Goal: Find specific page/section: Find specific page/section

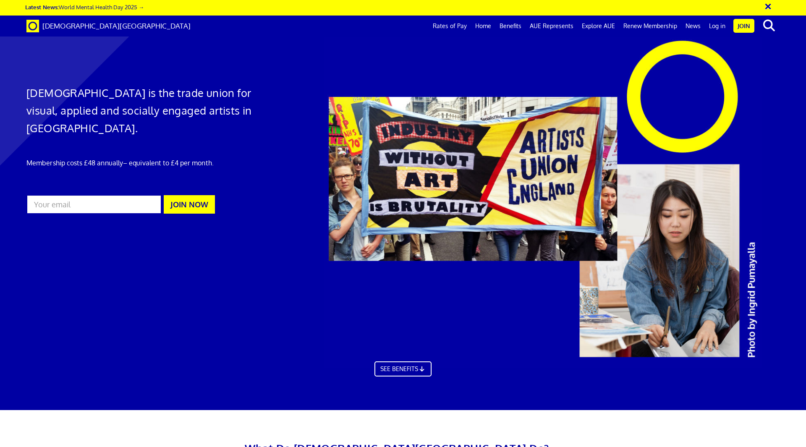
scroll to position [0, 13]
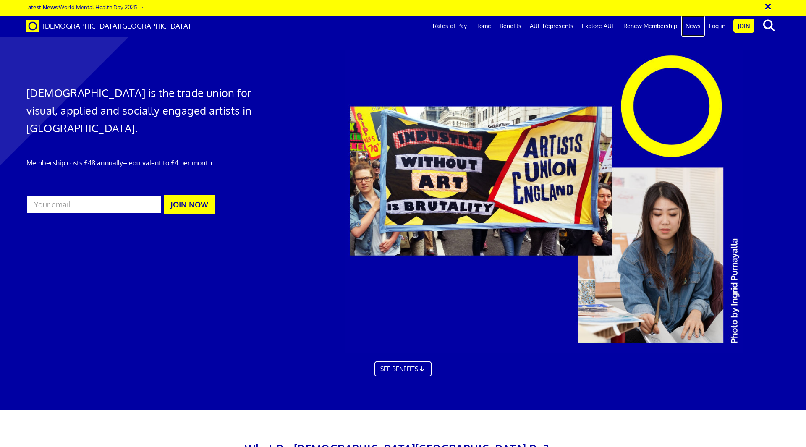
click at [694, 26] on link "News" at bounding box center [694, 26] width 24 height 21
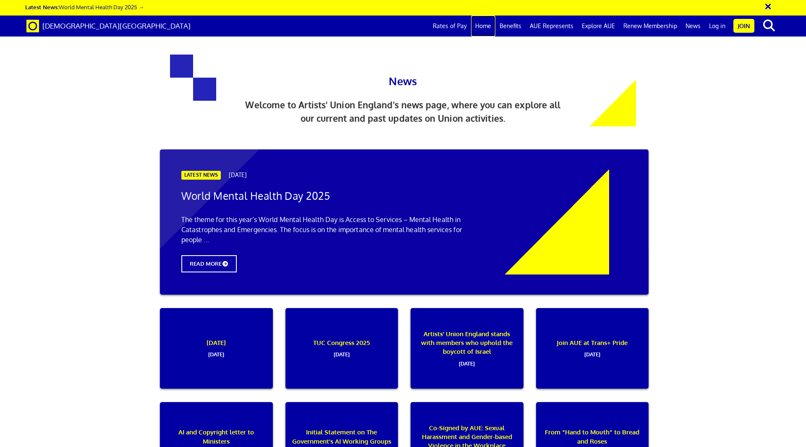
click at [485, 25] on link "Home" at bounding box center [483, 26] width 24 height 21
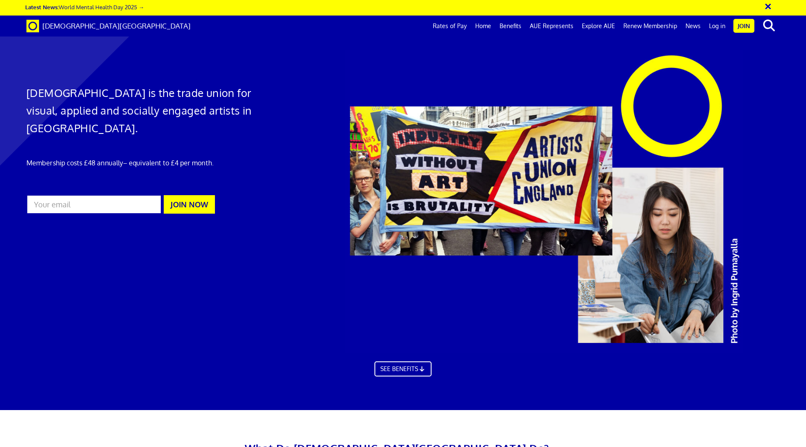
scroll to position [0, 13]
click at [29, 26] on span at bounding box center [32, 25] width 13 height 9
